Goal: Task Accomplishment & Management: Use online tool/utility

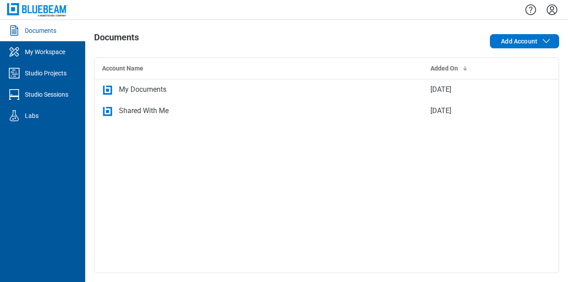
click at [549, 9] on icon "Settings" at bounding box center [552, 10] width 14 height 14
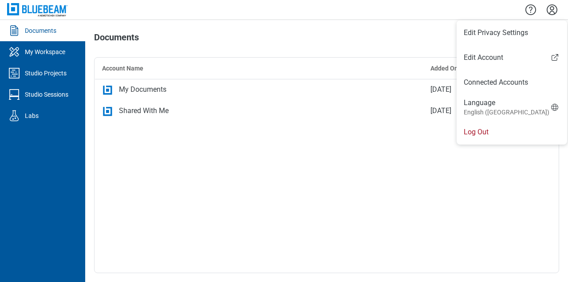
click at [429, 198] on div "Account Name Added On My Documents Apr 23, 2025 Shared With Me Apr 23, 2025" at bounding box center [326, 165] width 465 height 216
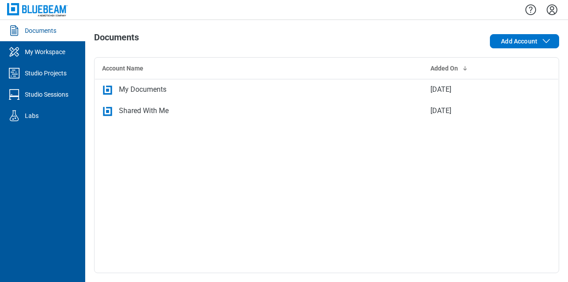
click at [131, 113] on div "Shared With Me" at bounding box center [144, 111] width 50 height 11
click at [551, 9] on icon "Settings" at bounding box center [552, 9] width 11 height 11
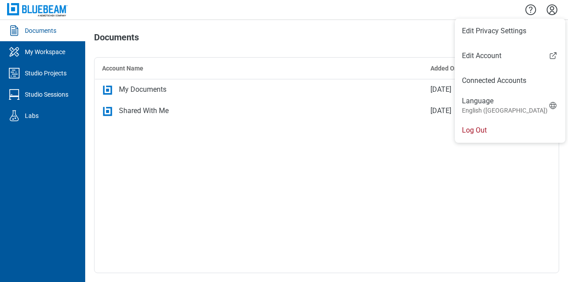
click at [445, 200] on div "Account Name Added On My Documents Apr 23, 2025 Shared With Me Apr 23, 2025" at bounding box center [326, 165] width 465 height 216
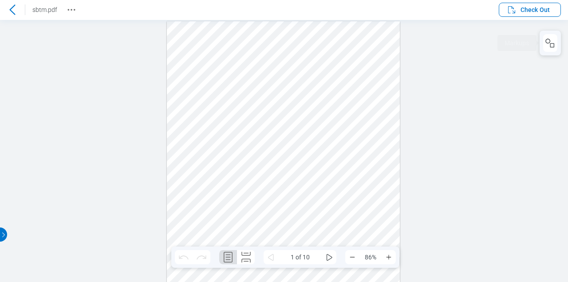
click at [546, 47] on icon "button" at bounding box center [550, 43] width 11 height 11
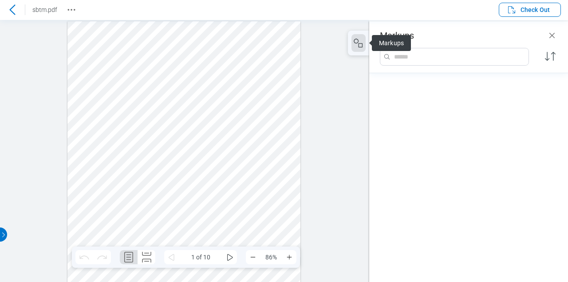
click at [356, 46] on icon "button" at bounding box center [358, 43] width 11 height 11
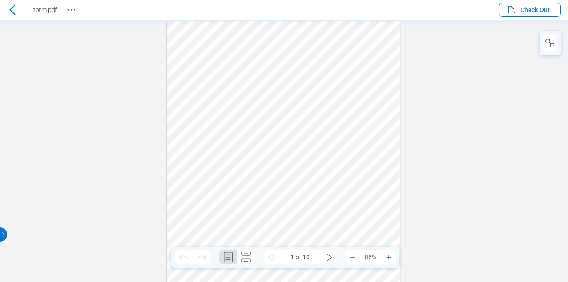
click at [398, 169] on div at bounding box center [284, 172] width 234 height 302
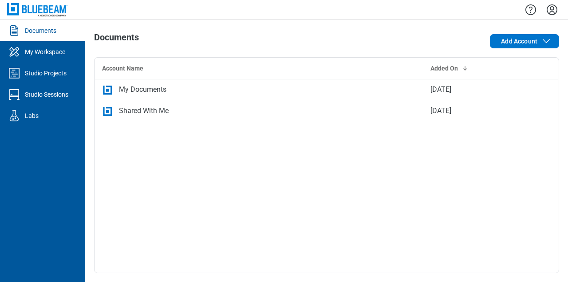
click at [551, 13] on icon "Settings" at bounding box center [552, 10] width 14 height 14
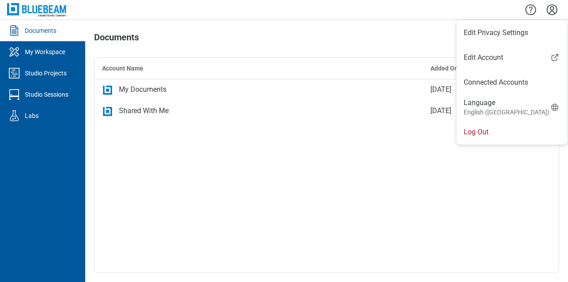
click at [492, 135] on li "Log Out" at bounding box center [512, 132] width 111 height 25
